Goal: Task Accomplishment & Management: Manage account settings

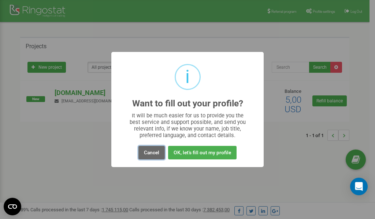
click at [150, 156] on button "Cancel" at bounding box center [151, 153] width 26 height 14
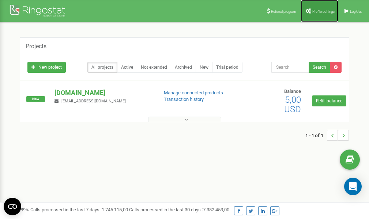
click at [314, 12] on span "Profile settings" at bounding box center [324, 12] width 22 height 4
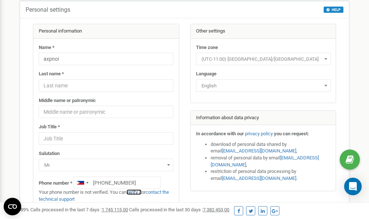
click at [139, 192] on link "verify it" at bounding box center [134, 192] width 15 height 5
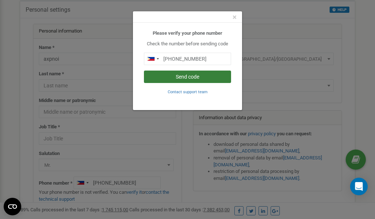
click at [189, 76] on button "Send code" at bounding box center [187, 77] width 87 height 12
